Goal: Information Seeking & Learning: Learn about a topic

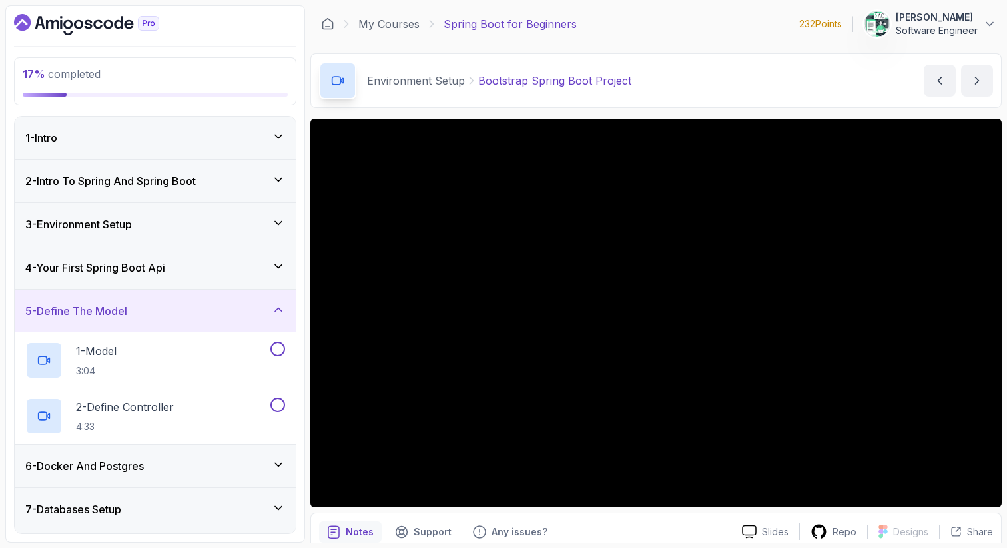
scroll to position [102, 0]
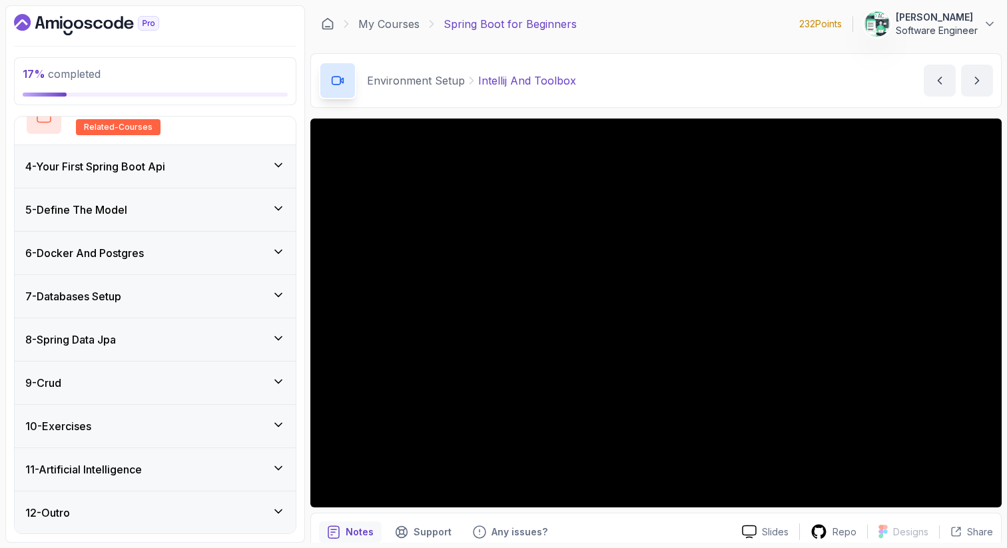
scroll to position [268, 0]
click at [206, 216] on div "5 - Define The Model" at bounding box center [155, 211] width 260 height 16
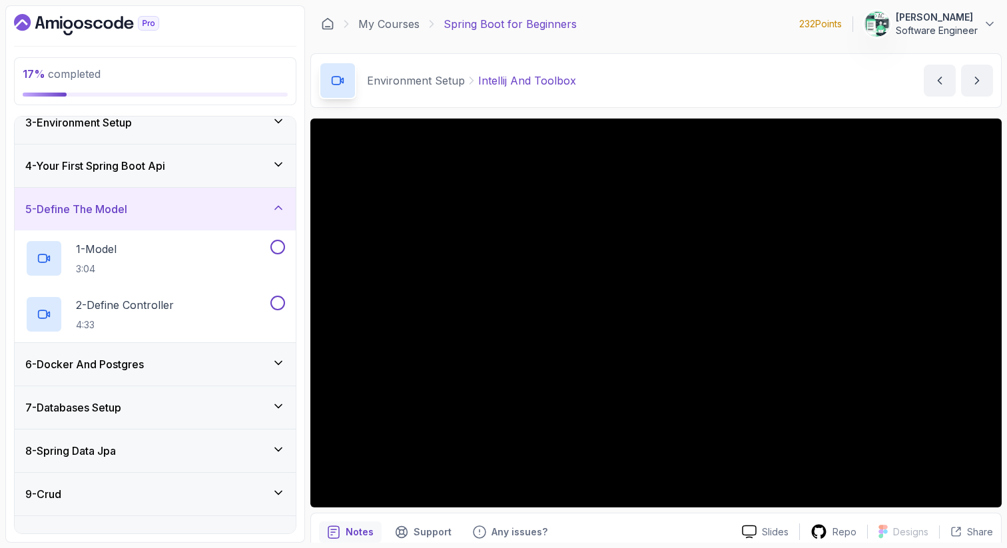
click at [204, 202] on div "5 - Define The Model" at bounding box center [155, 209] width 260 height 16
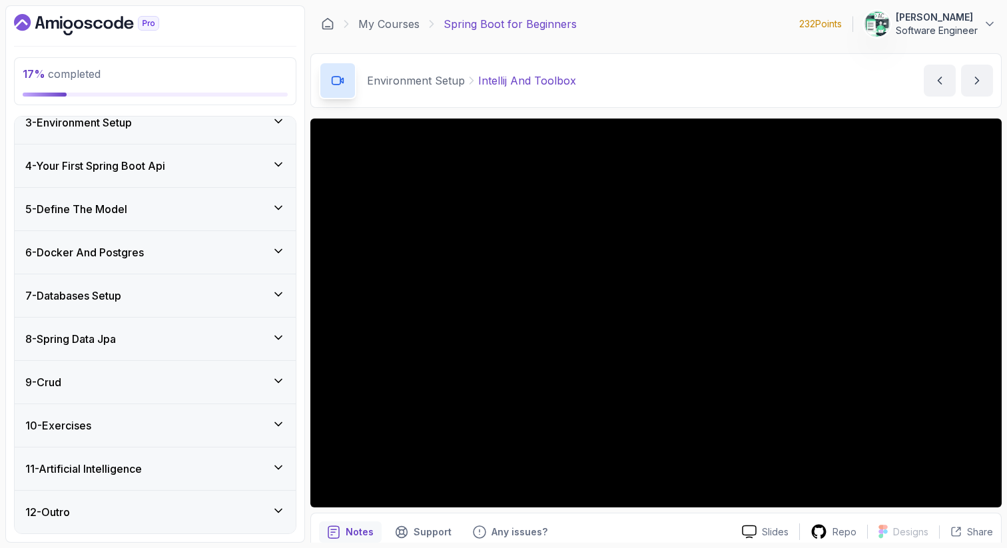
click at [224, 175] on div "4 - Your First Spring Boot Api" at bounding box center [155, 165] width 281 height 43
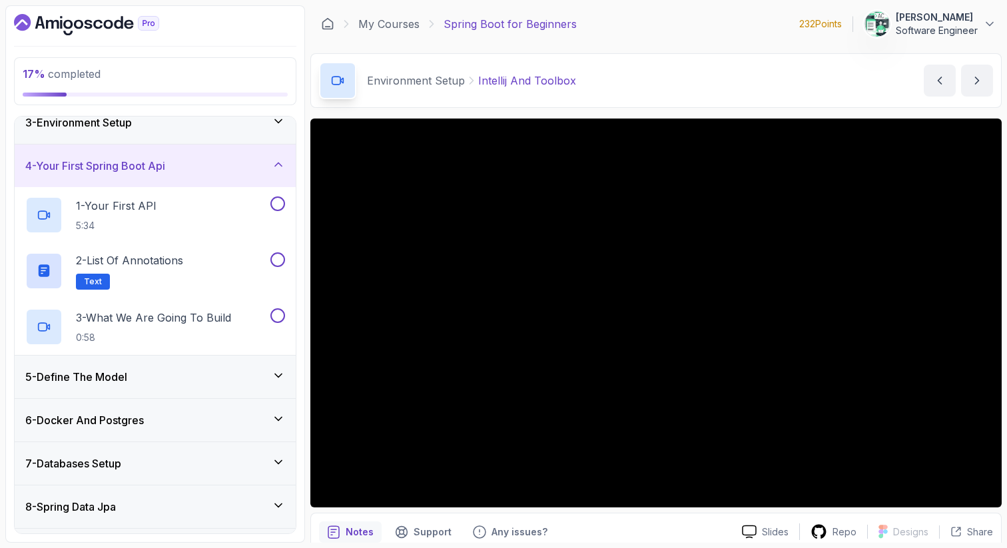
click at [224, 175] on div "4 - Your First Spring Boot Api" at bounding box center [155, 165] width 281 height 43
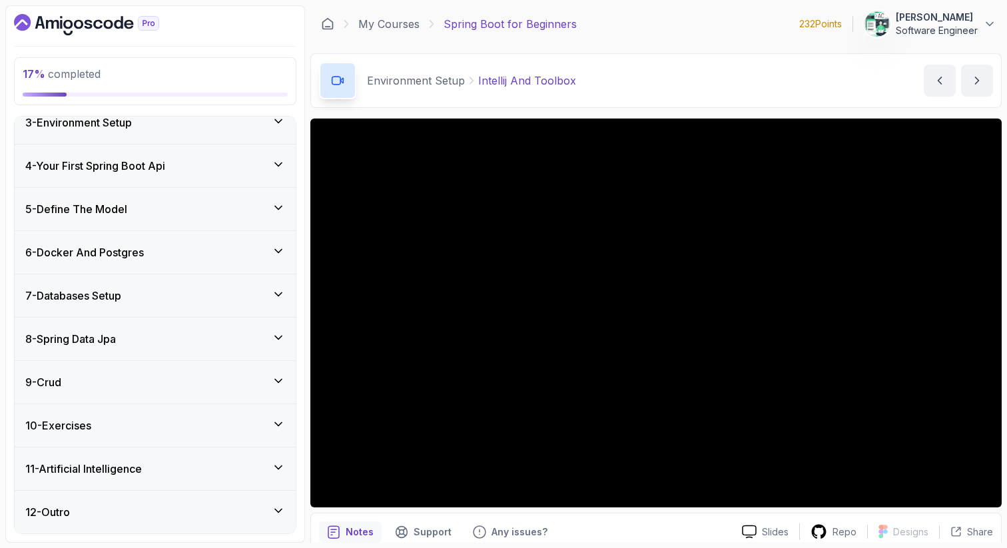
click at [186, 216] on div "5 - Define The Model" at bounding box center [155, 209] width 281 height 43
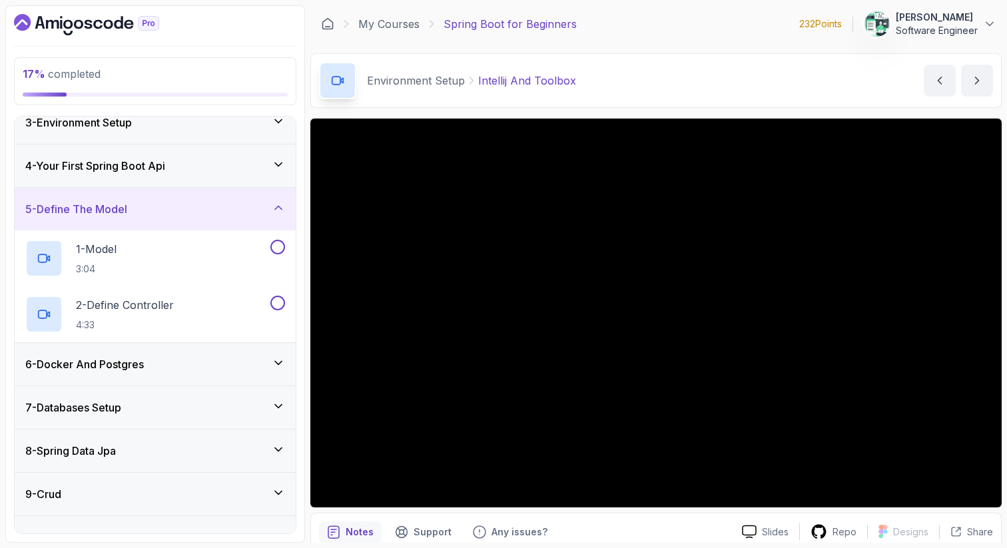
click at [186, 216] on div "5 - Define The Model" at bounding box center [155, 209] width 281 height 43
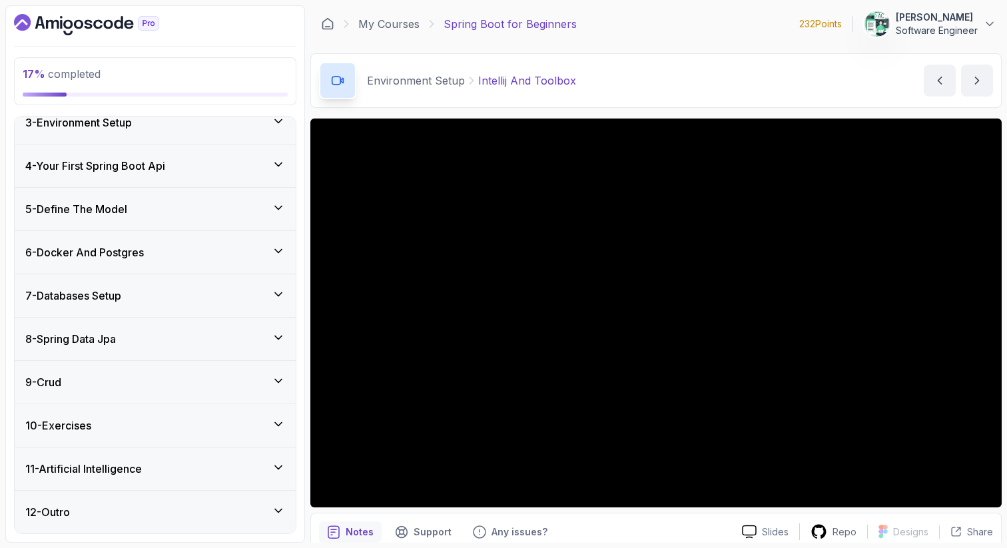
click at [176, 246] on div "6 - Docker And Postgres" at bounding box center [155, 252] width 260 height 16
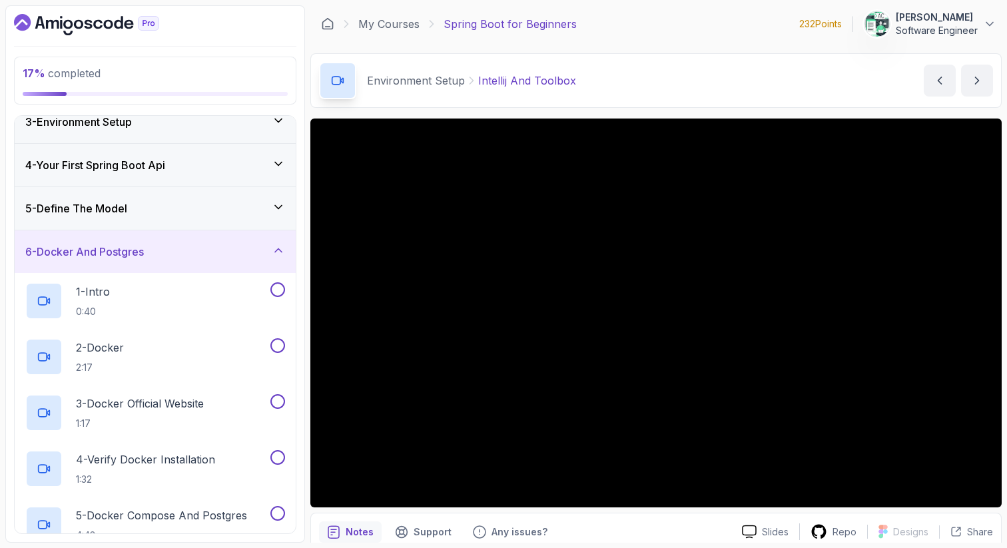
click at [176, 246] on div "6 - Docker And Postgres" at bounding box center [155, 252] width 260 height 16
